Goal: Information Seeking & Learning: Check status

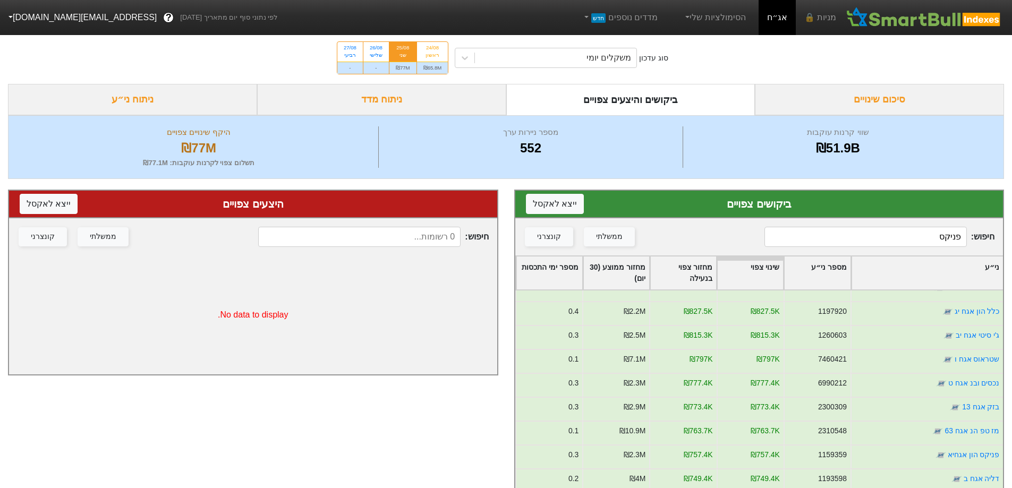
click at [401, 47] on div "25/08" at bounding box center [403, 47] width 14 height 7
click at [401, 47] on input "25/08 שני ₪77M" at bounding box center [399, 45] width 7 height 7
click at [811, 237] on input "פניקס" at bounding box center [865, 237] width 202 height 20
drag, startPoint x: 931, startPoint y: 236, endPoint x: 1002, endPoint y: 236, distance: 71.2
click at [1002, 236] on div "חיפוש : פניקס ממשלתי קונצרני" at bounding box center [759, 236] width 488 height 37
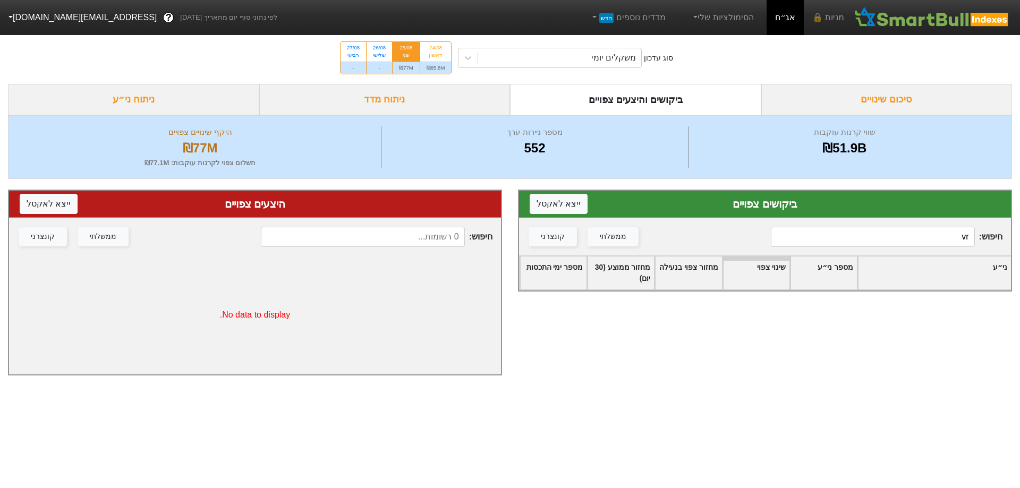
type input "v"
type input "ر"
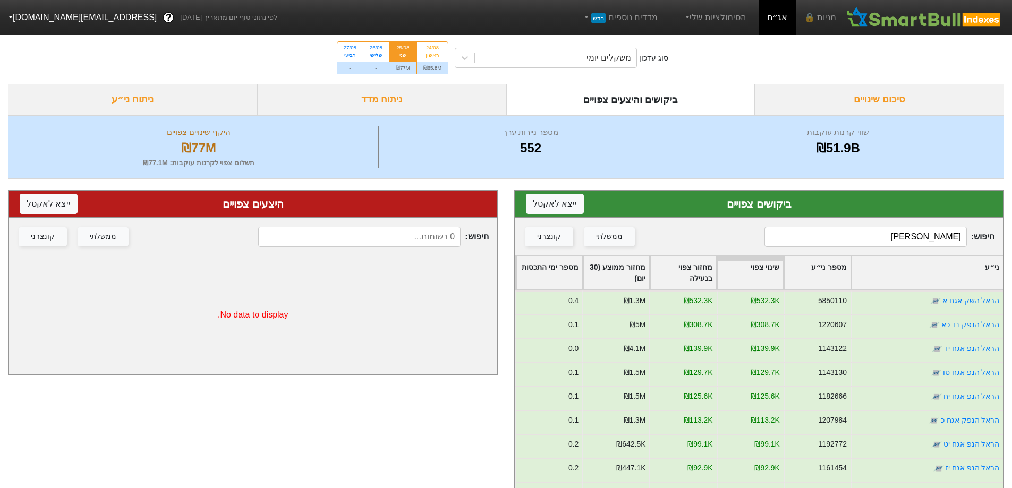
drag, startPoint x: 899, startPoint y: 235, endPoint x: 990, endPoint y: 233, distance: 90.8
click at [990, 233] on span "חיפוש : [PERSON_NAME]" at bounding box center [879, 237] width 230 height 20
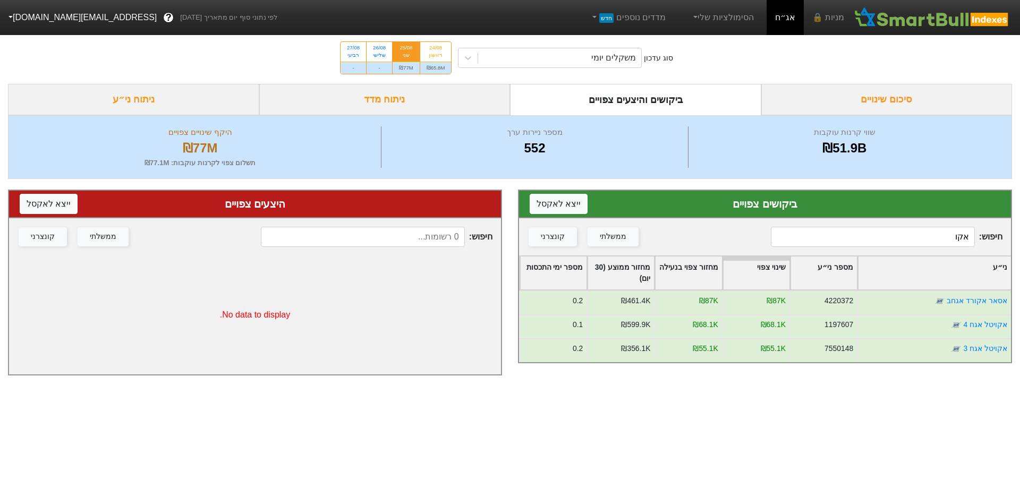
drag, startPoint x: 943, startPoint y: 235, endPoint x: 995, endPoint y: 234, distance: 52.1
click at [995, 234] on span "חיפוש : אקו" at bounding box center [887, 237] width 232 height 20
drag, startPoint x: 936, startPoint y: 241, endPoint x: 972, endPoint y: 239, distance: 35.6
click at [972, 239] on input "מגדלי" at bounding box center [873, 237] width 204 height 20
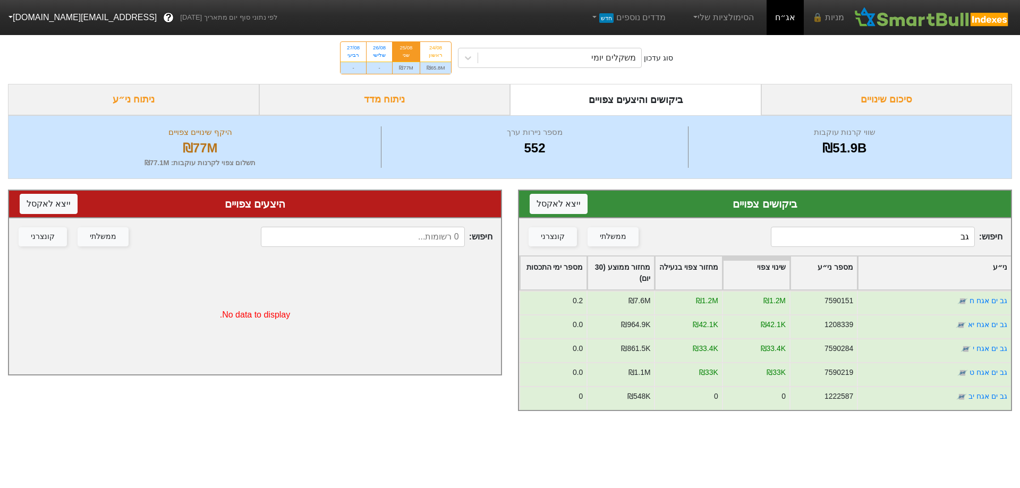
drag, startPoint x: 947, startPoint y: 238, endPoint x: 973, endPoint y: 240, distance: 26.1
click at [973, 240] on input "גב" at bounding box center [873, 237] width 204 height 20
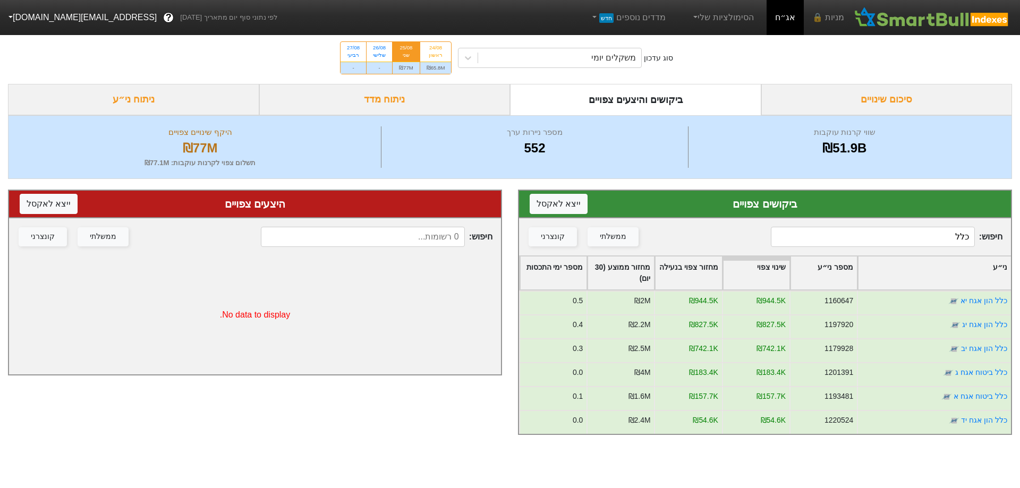
drag, startPoint x: 947, startPoint y: 236, endPoint x: 976, endPoint y: 236, distance: 28.7
click at [976, 236] on span "חיפוש : כלל" at bounding box center [887, 237] width 232 height 20
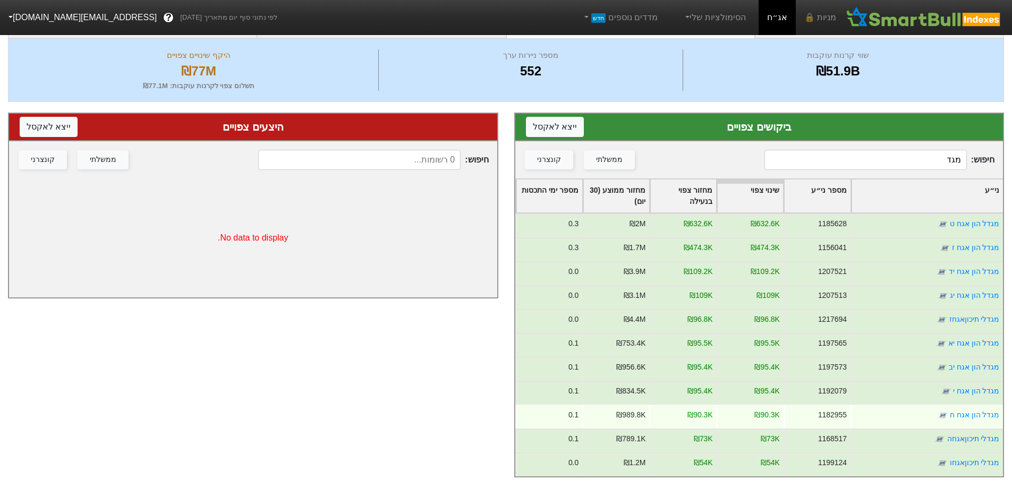
scroll to position [85, 0]
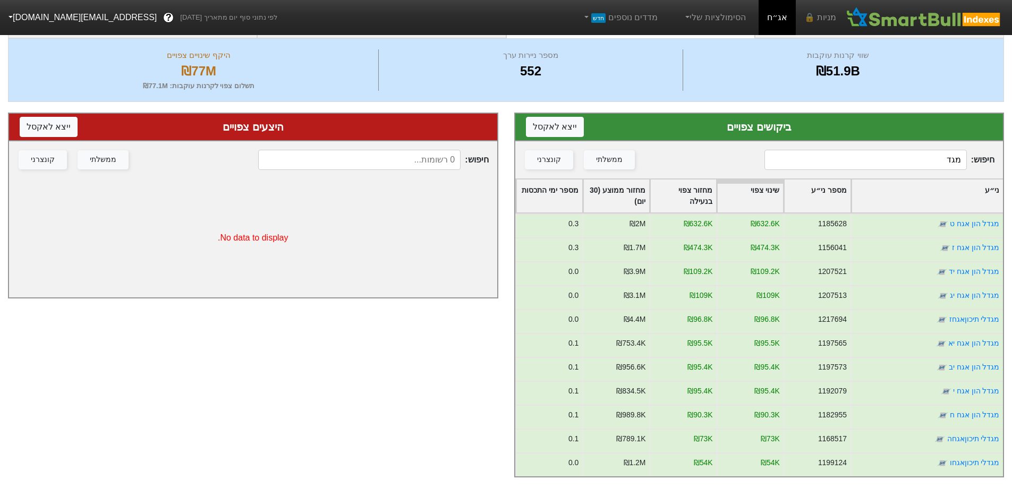
drag, startPoint x: 938, startPoint y: 158, endPoint x: 1007, endPoint y: 158, distance: 68.5
click at [1007, 158] on div "ביקושים צפויים ייצא ל אקסל חיפוש : [PERSON_NAME] ממשלתי קונצרני ני״ע מספר ני״ע …" at bounding box center [759, 295] width 506 height 386
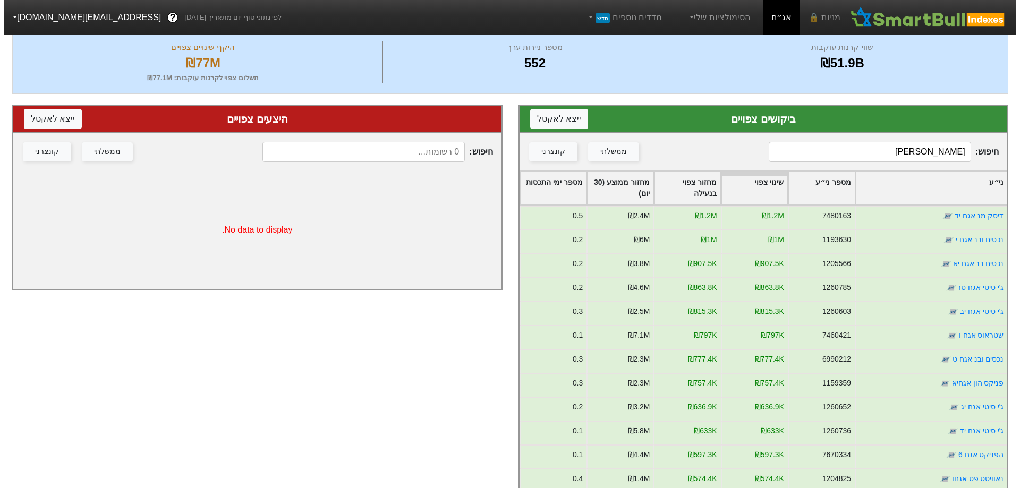
scroll to position [0, 0]
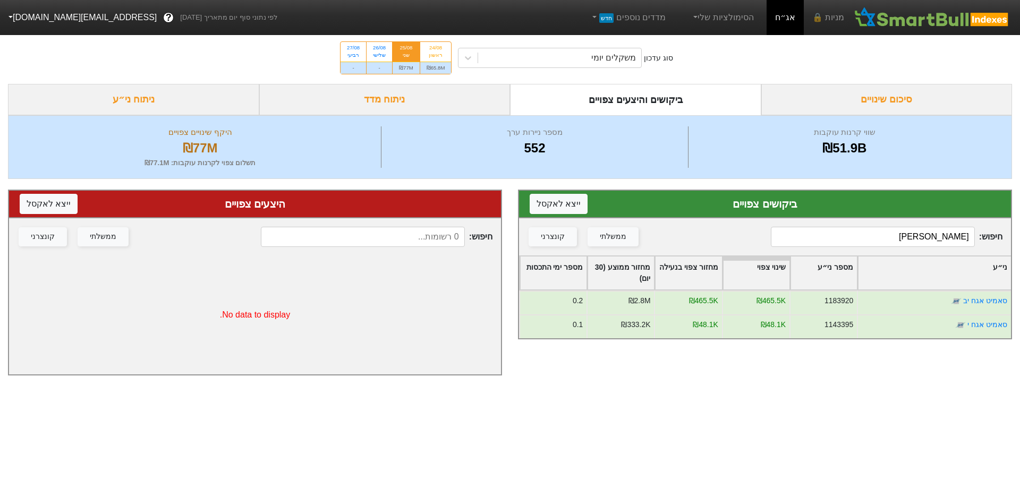
type input "[PERSON_NAME]"
